Goal: Check status: Check status

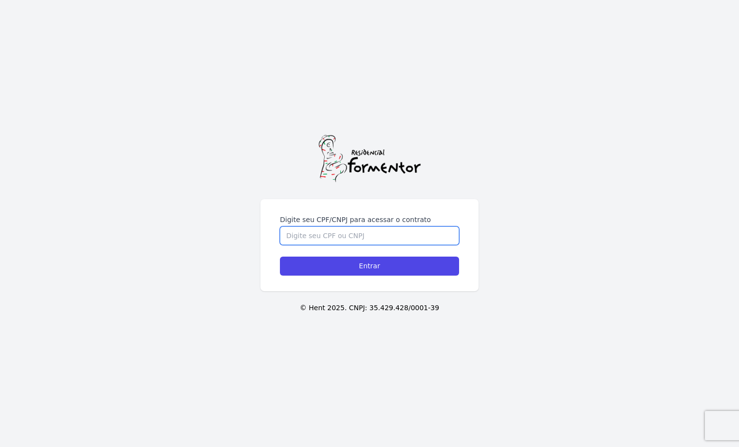
click at [352, 237] on input "Digite seu CPF/CNPJ para acessar o contrato" at bounding box center [369, 235] width 179 height 18
type input "09532944982"
click at [280, 256] on input "Entrar" at bounding box center [369, 265] width 179 height 19
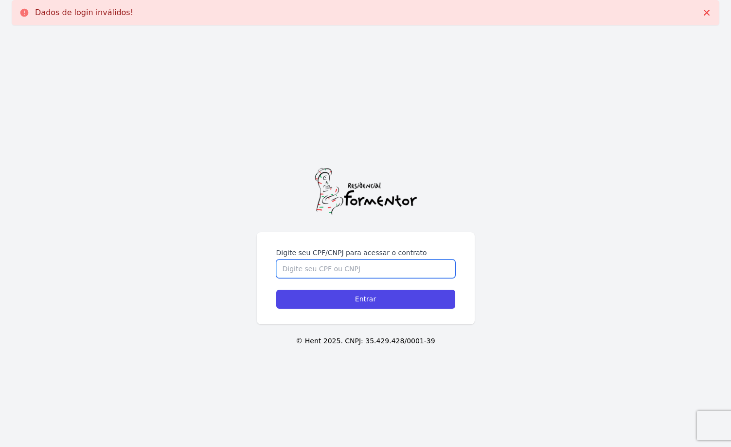
click at [355, 266] on input "Digite seu CPF/CNPJ para acessar o contrato" at bounding box center [365, 268] width 179 height 18
type input "09532944982"
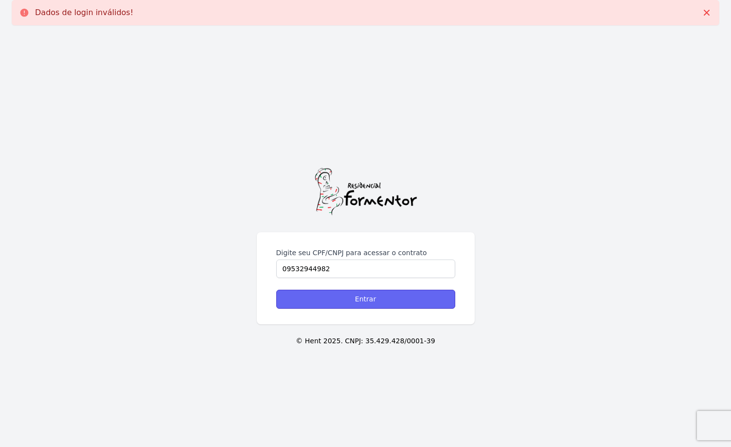
click at [402, 304] on input "Entrar" at bounding box center [365, 298] width 179 height 19
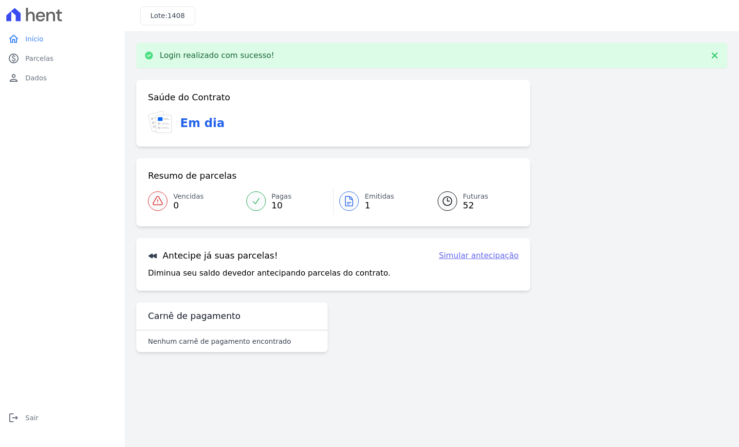
click at [351, 199] on icon at bounding box center [348, 201] width 7 height 10
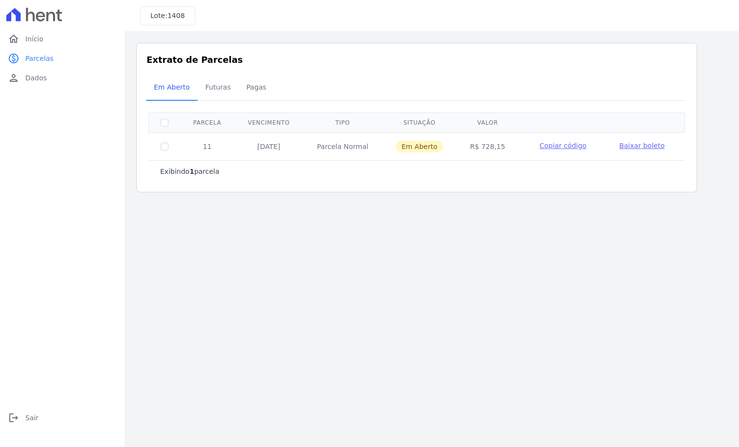
click at [550, 144] on span "Copiar código" at bounding box center [562, 146] width 47 height 8
